Goal: Communication & Community: Connect with others

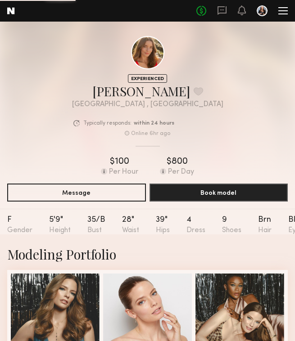
click at [280, 9] on div at bounding box center [282, 10] width 9 height 7
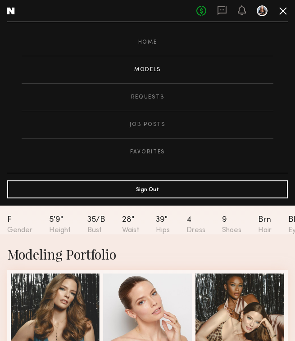
click at [148, 68] on link "Models" at bounding box center [148, 69] width 252 height 27
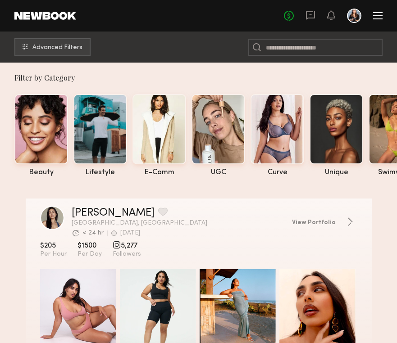
click at [294, 21] on div "No fees up to $5,000" at bounding box center [333, 16] width 99 height 14
click at [294, 18] on div at bounding box center [377, 18] width 9 height 1
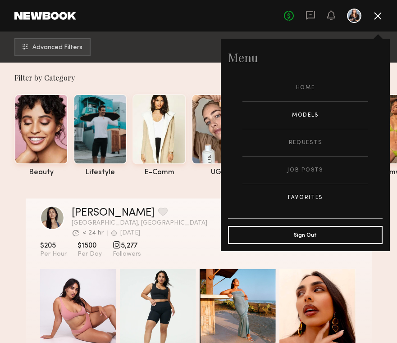
click at [294, 204] on link "Favorites" at bounding box center [305, 197] width 126 height 27
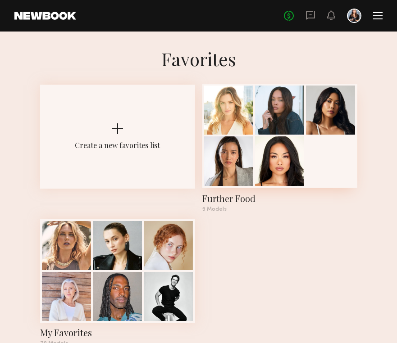
click at [228, 157] on div at bounding box center [228, 160] width 49 height 49
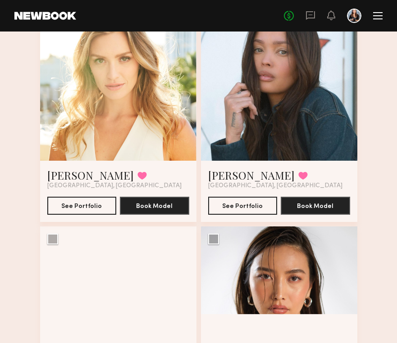
scroll to position [93, 0]
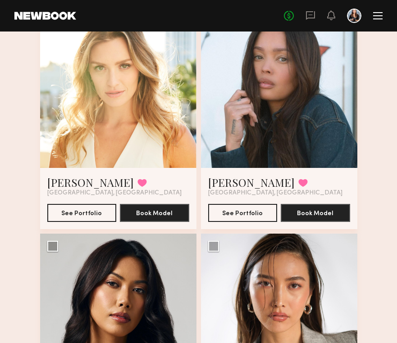
click at [83, 124] on div at bounding box center [118, 90] width 156 height 156
click at [117, 109] on div at bounding box center [118, 90] width 156 height 156
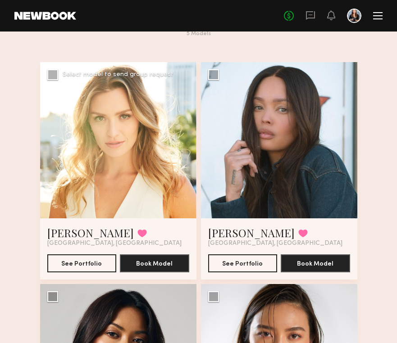
scroll to position [41, 0]
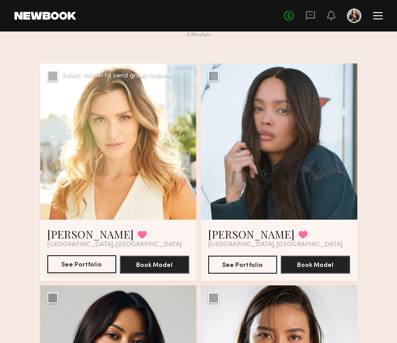
click at [97, 264] on button "See Portfolio" at bounding box center [81, 264] width 69 height 18
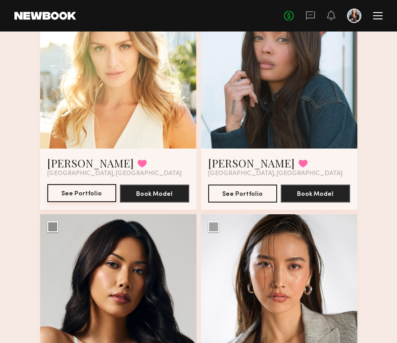
scroll to position [112, 0]
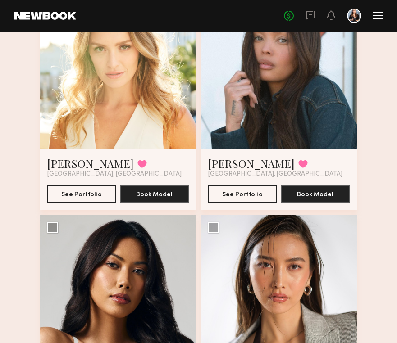
click at [251, 119] on div at bounding box center [279, 71] width 156 height 156
click at [231, 162] on link "Tyrie R." at bounding box center [251, 163] width 86 height 14
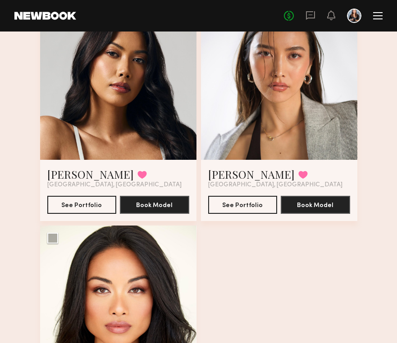
scroll to position [329, 0]
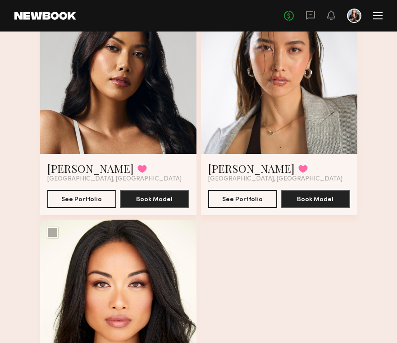
click at [294, 87] on div at bounding box center [279, 76] width 156 height 156
click at [230, 197] on button "See Portfolio" at bounding box center [242, 199] width 69 height 18
click at [121, 272] on div at bounding box center [118, 298] width 156 height 156
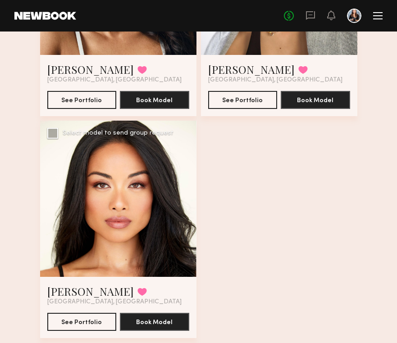
scroll to position [431, 0]
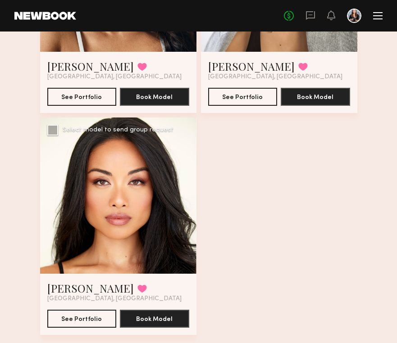
click at [131, 232] on div at bounding box center [118, 196] width 156 height 156
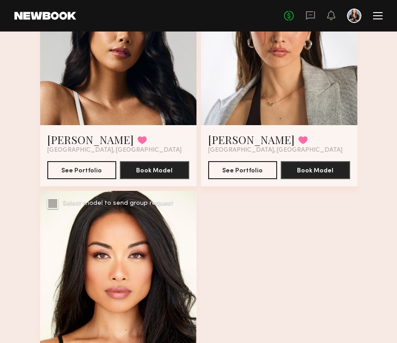
scroll to position [441, 0]
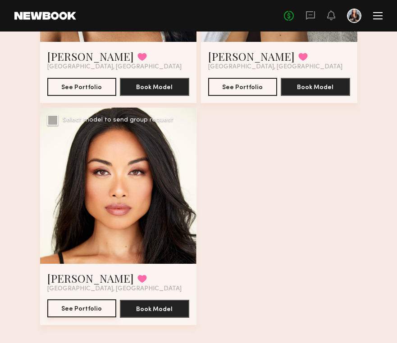
click at [95, 311] on button "See Portfolio" at bounding box center [81, 308] width 69 height 18
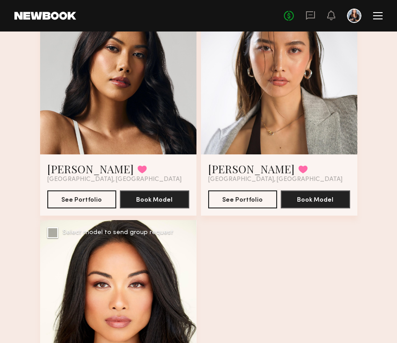
scroll to position [326, 0]
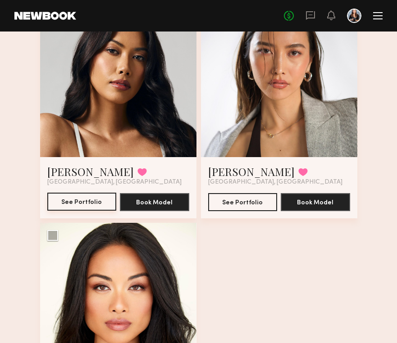
click at [95, 200] on button "See Portfolio" at bounding box center [81, 202] width 69 height 18
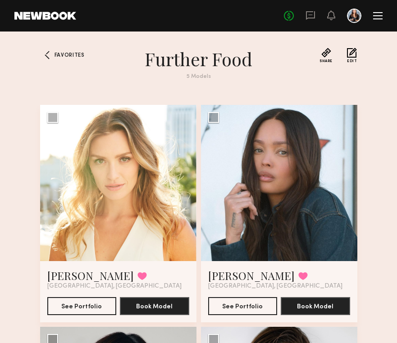
click at [39, 24] on header "Home Models Requests Job Posts Favorites Sign Out No fees up to $5,000" at bounding box center [198, 16] width 397 height 32
click at [39, 20] on header "Home Models Requests Job Posts Favorites Sign Out No fees up to $5,000" at bounding box center [198, 16] width 397 height 32
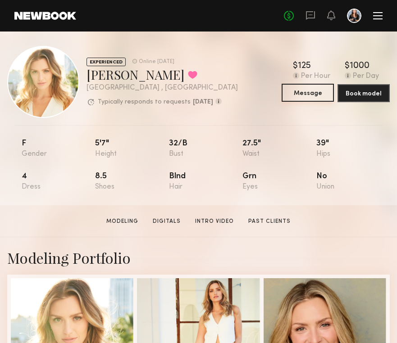
click at [322, 92] on button "Message" at bounding box center [307, 93] width 52 height 18
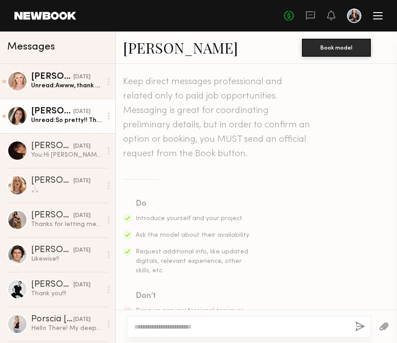
click at [77, 110] on div "[DATE]" at bounding box center [81, 112] width 17 height 9
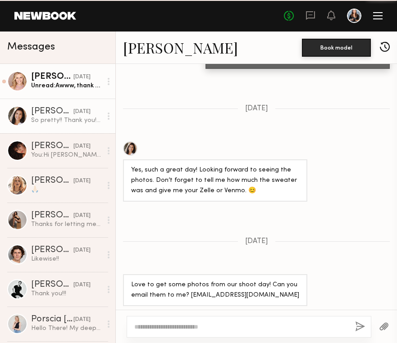
click at [73, 79] on div "[DATE]" at bounding box center [81, 77] width 17 height 9
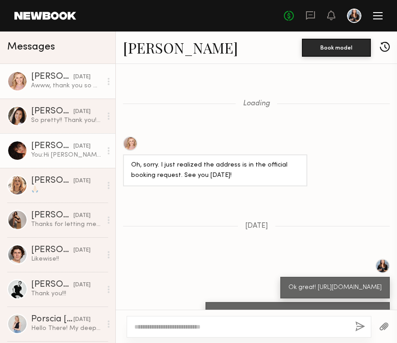
scroll to position [973, 0]
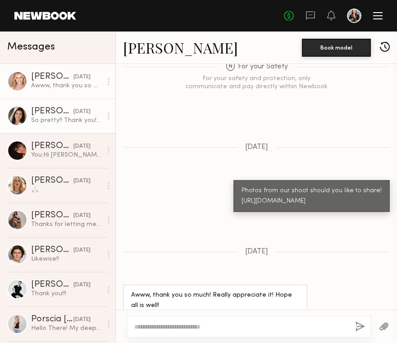
click at [68, 120] on div "So pretty!! Thank you! 😊" at bounding box center [66, 120] width 71 height 9
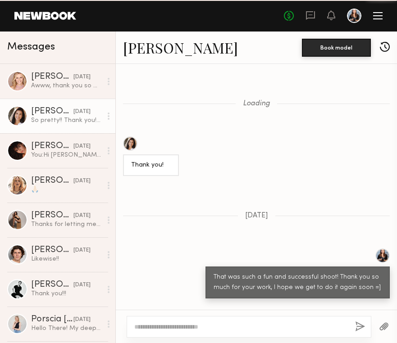
scroll to position [743, 0]
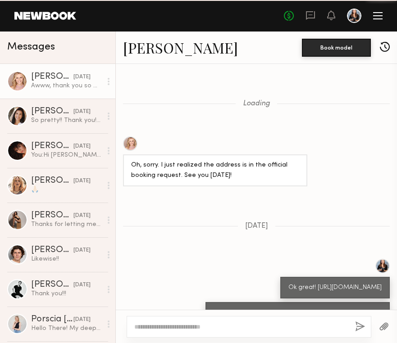
scroll to position [973, 0]
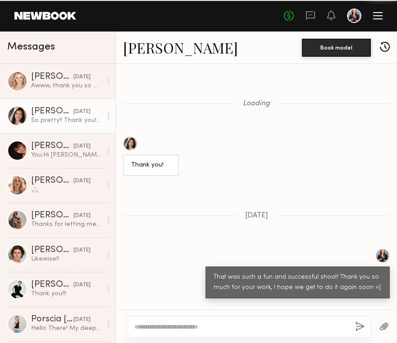
scroll to position [743, 0]
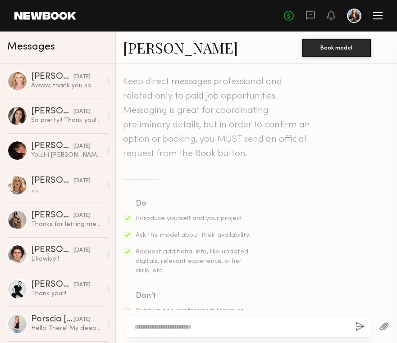
click at [166, 328] on textarea at bounding box center [240, 326] width 213 height 9
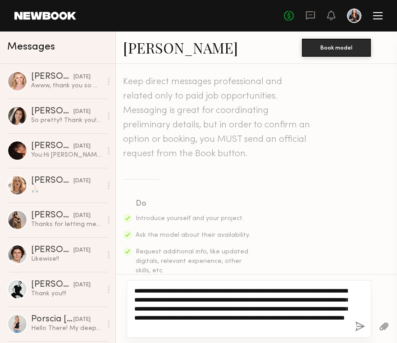
click at [251, 329] on textarea "**********" at bounding box center [240, 308] width 213 height 45
type textarea "**********"
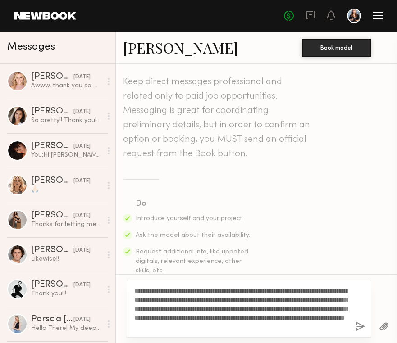
click at [358, 326] on button "button" at bounding box center [360, 327] width 10 height 11
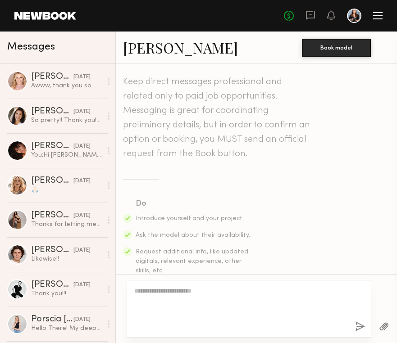
scroll to position [245, 0]
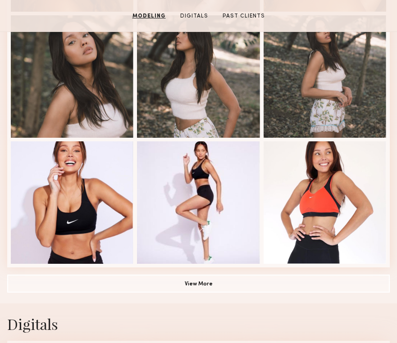
scroll to position [515, 0]
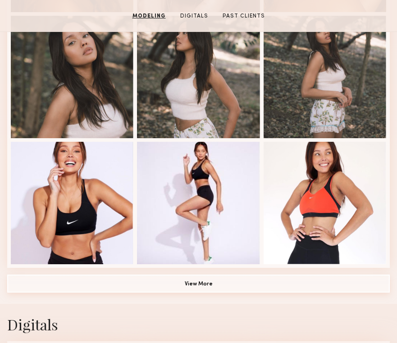
click at [183, 282] on button "View More" at bounding box center [198, 284] width 382 height 18
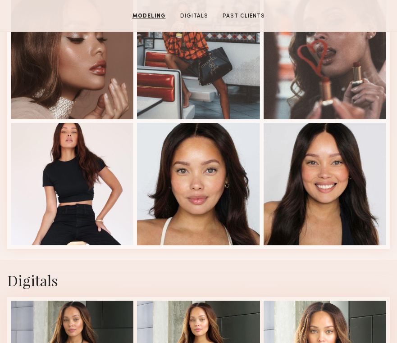
scroll to position [929, 0]
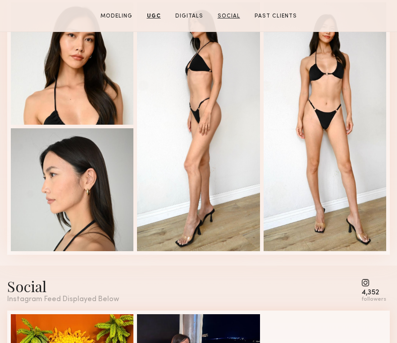
scroll to position [1984, 0]
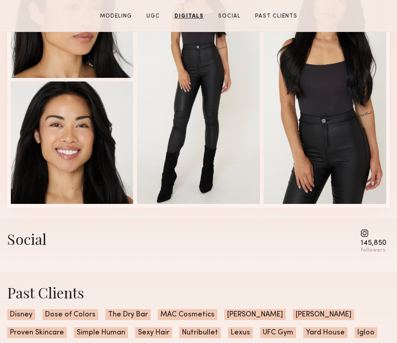
scroll to position [1530, 0]
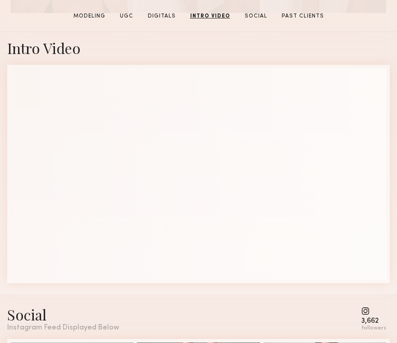
scroll to position [1308, 0]
